Goal: Task Accomplishment & Management: Manage account settings

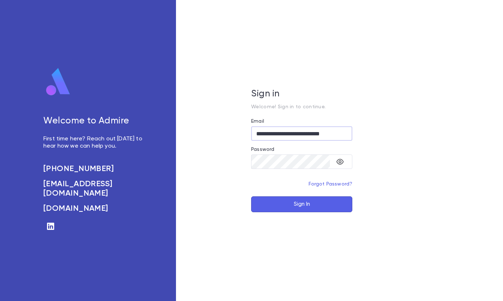
click at [298, 207] on button "Sign In" at bounding box center [301, 204] width 101 height 16
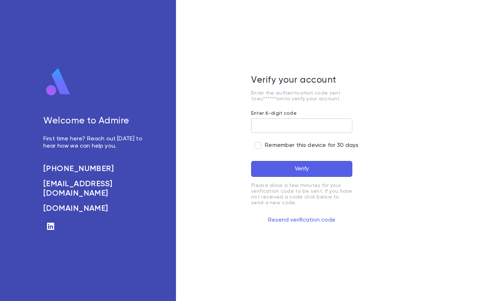
click at [313, 127] on input "Enter 6-digit code" at bounding box center [301, 126] width 101 height 14
type input "******"
click at [251, 161] on button "Verify" at bounding box center [301, 169] width 101 height 16
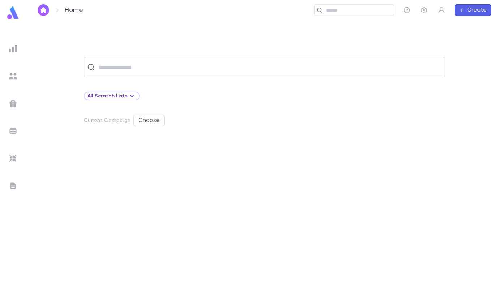
click at [153, 67] on input "text" at bounding box center [268, 67] width 345 height 14
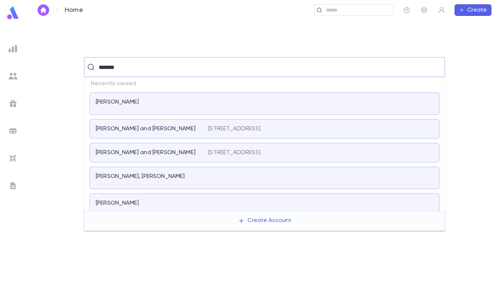
type input "********"
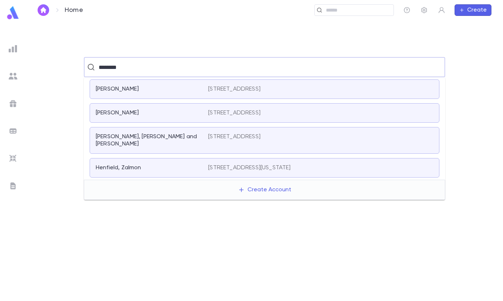
click at [163, 138] on p "[PERSON_NAME], [PERSON_NAME] and [PERSON_NAME]" at bounding box center [148, 140] width 104 height 14
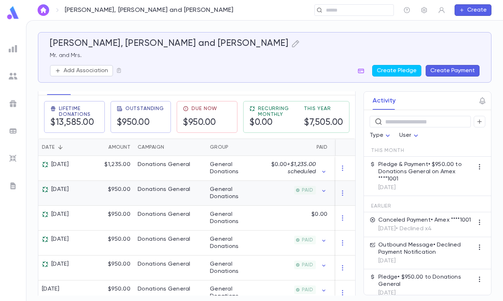
scroll to position [144, 0]
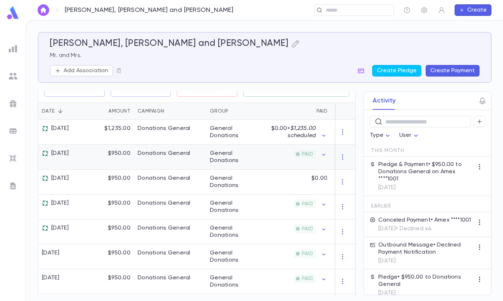
click at [44, 157] on icon at bounding box center [45, 153] width 6 height 6
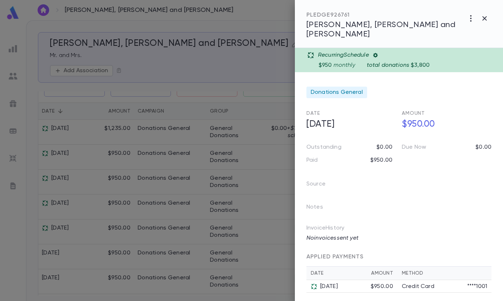
click at [377, 52] on icon at bounding box center [375, 55] width 6 height 6
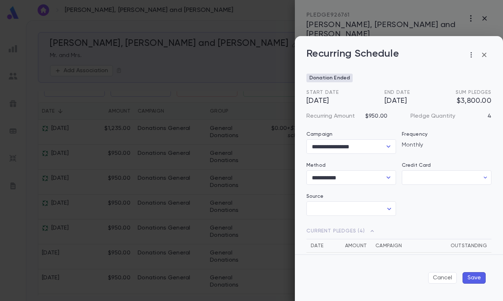
type input "********"
click at [397, 102] on span "[DATE]" at bounding box center [397, 101] width 26 height 9
drag, startPoint x: 397, startPoint y: 102, endPoint x: 385, endPoint y: 102, distance: 11.9
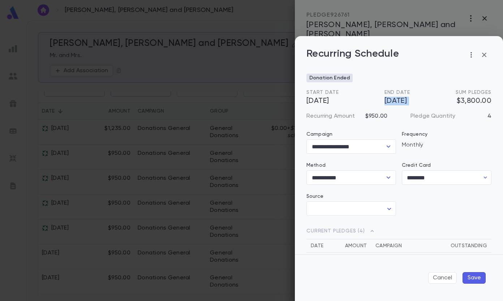
click at [385, 102] on span "[DATE]" at bounding box center [397, 101] width 26 height 9
click at [479, 53] on button "button" at bounding box center [484, 55] width 14 height 14
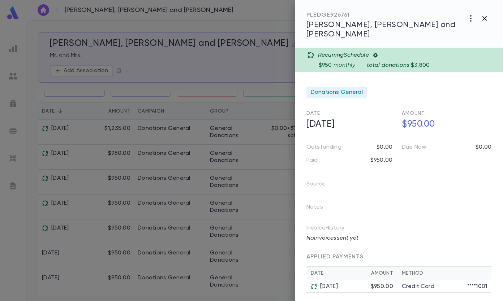
click at [484, 19] on icon "button" at bounding box center [484, 18] width 4 height 4
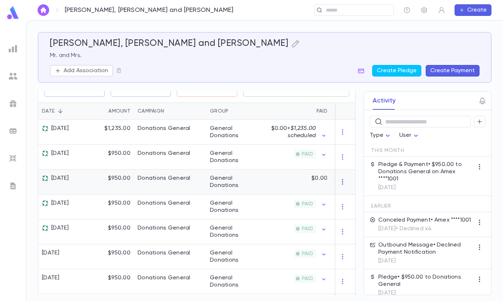
click at [340, 186] on icon "button" at bounding box center [342, 181] width 7 height 7
click at [300, 188] on div at bounding box center [251, 150] width 503 height 301
click at [339, 186] on icon "button" at bounding box center [342, 181] width 7 height 7
click at [348, 203] on ul "Delete" at bounding box center [353, 199] width 30 height 16
click at [349, 201] on ul "Delete" at bounding box center [353, 199] width 30 height 16
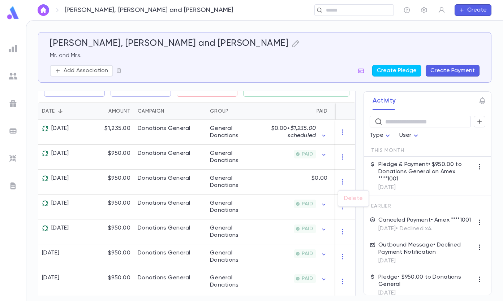
click at [349, 201] on ul "Delete" at bounding box center [353, 199] width 30 height 16
click at [293, 191] on div at bounding box center [251, 150] width 503 height 301
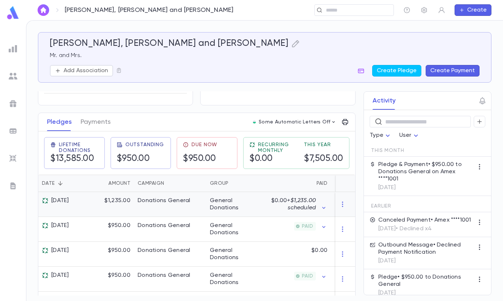
scroll to position [108, 0]
